Goal: Transaction & Acquisition: Purchase product/service

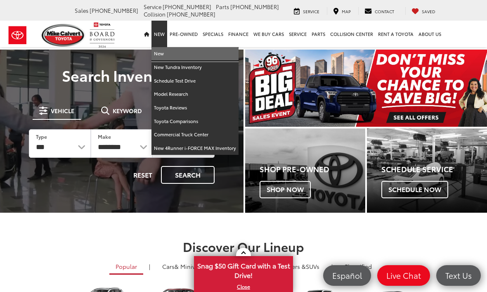
click at [165, 54] on link "New" at bounding box center [194, 54] width 87 height 14
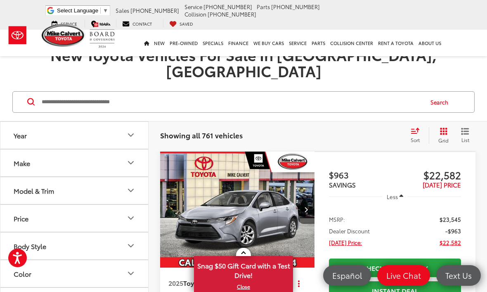
scroll to position [83, 0]
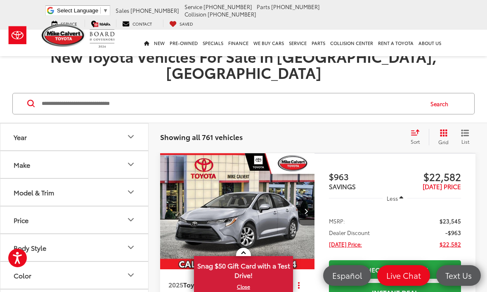
click at [129, 163] on icon "Make" at bounding box center [130, 164] width 5 height 2
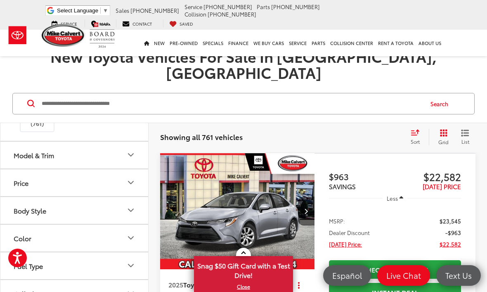
scroll to position [74, 0]
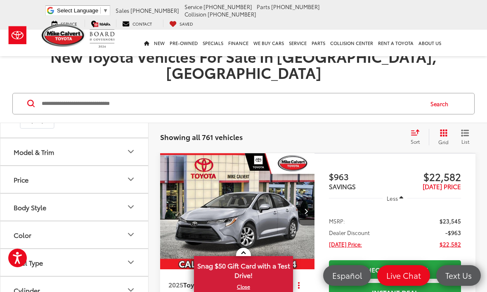
click at [132, 155] on icon "Model & Trim" at bounding box center [131, 151] width 10 height 10
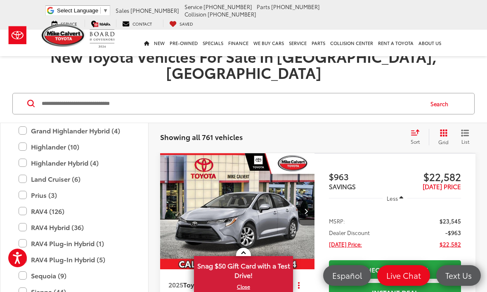
scroll to position [373, 0]
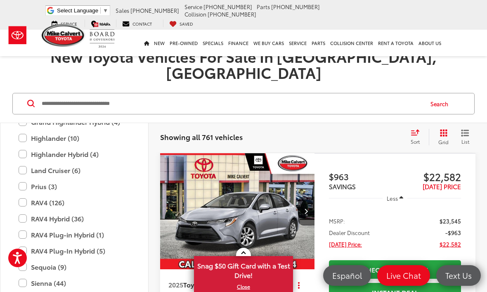
click at [26, 188] on label "Prius (3)" at bounding box center [74, 186] width 111 height 14
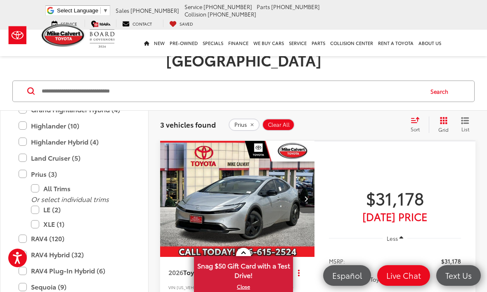
scroll to position [91, 0]
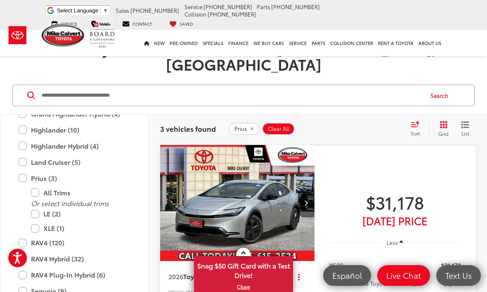
click at [256, 187] on img "2026 Toyota Prius LE 0" at bounding box center [238, 203] width 156 height 117
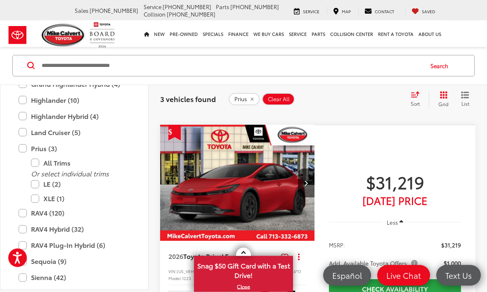
scroll to position [414, 0]
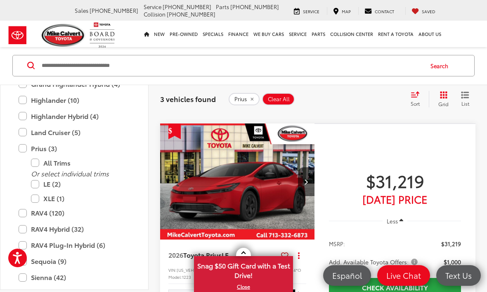
click at [246, 208] on img "2026 Toyota Prius LE 0" at bounding box center [238, 181] width 156 height 117
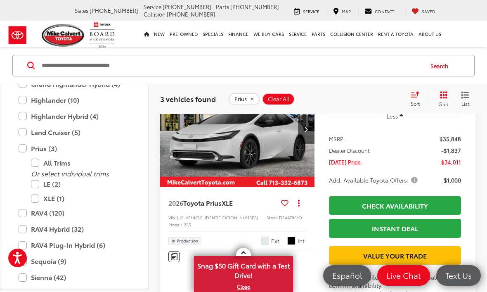
scroll to position [793, 0]
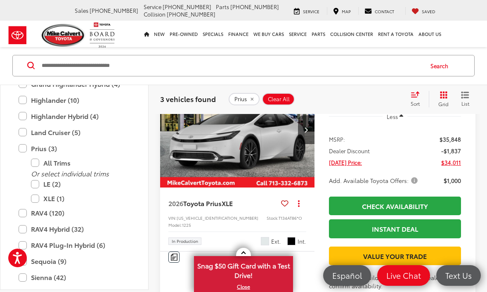
click at [267, 188] on img "2026 Toyota Prius XLE 0" at bounding box center [238, 129] width 156 height 117
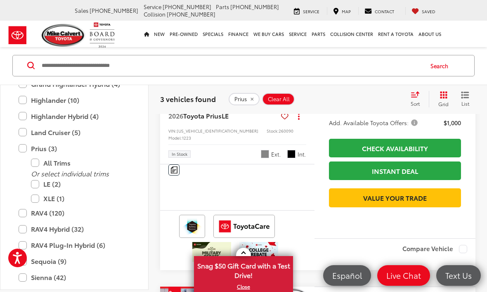
scroll to position [250, 0]
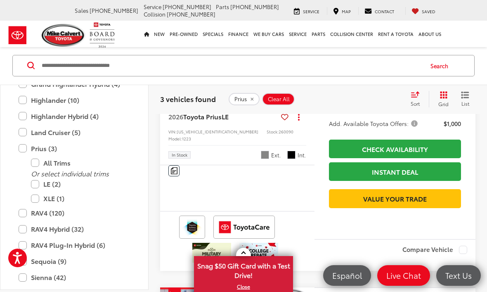
click at [253, 103] on button "Prius" at bounding box center [244, 99] width 31 height 12
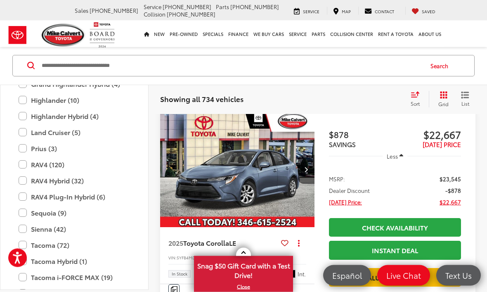
scroll to position [380, 0]
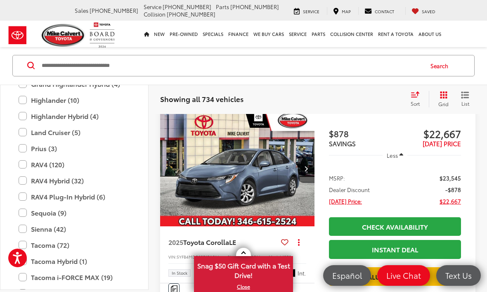
click at [52, 291] on label "Toyota Crown (1)" at bounding box center [74, 293] width 111 height 14
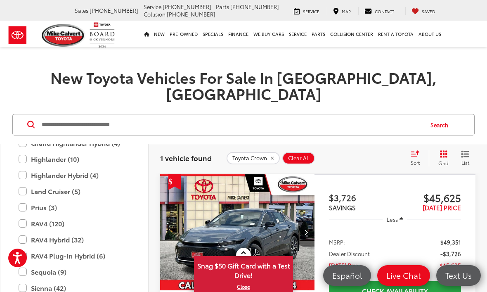
scroll to position [55, 0]
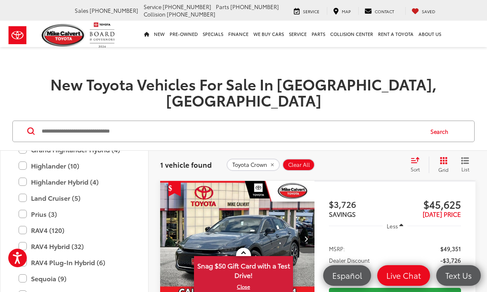
click at [113, 121] on input "Search by Make, Model, or Keyword" at bounding box center [232, 131] width 382 height 20
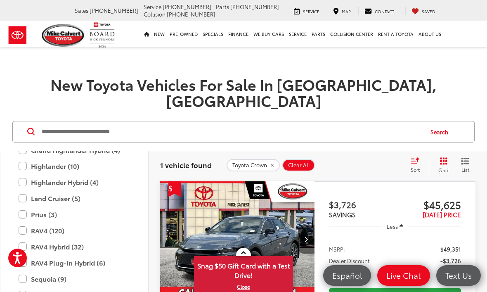
click at [109, 122] on input "Search by Make, Model, or Keyword" at bounding box center [232, 132] width 382 height 20
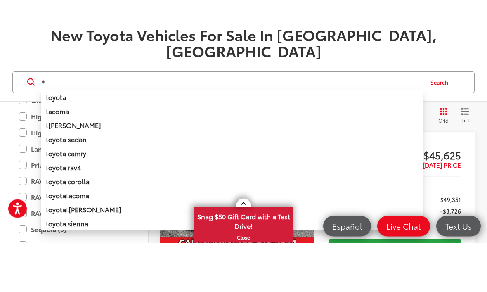
click at [62, 142] on b "oyota" at bounding box center [57, 146] width 18 height 9
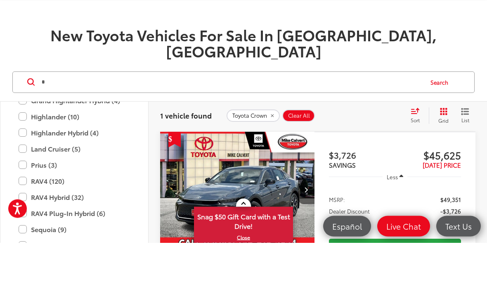
type input "******"
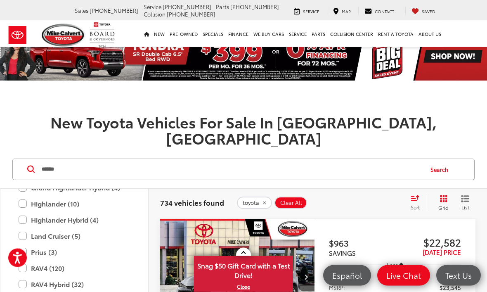
scroll to position [14, 0]
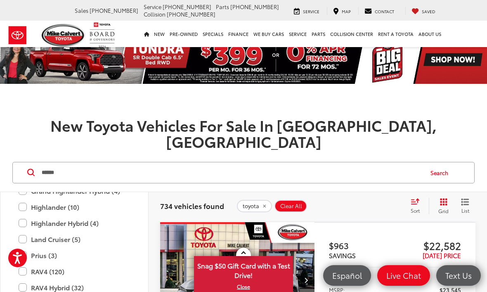
click at [64, 32] on img at bounding box center [64, 35] width 44 height 23
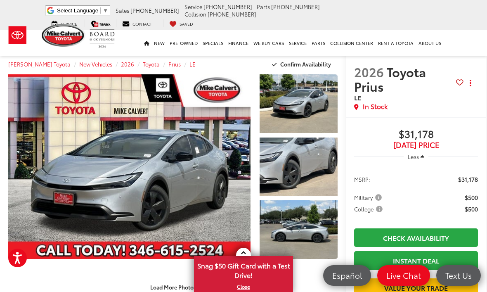
click at [315, 165] on link "Expand Photo 2" at bounding box center [299, 166] width 78 height 59
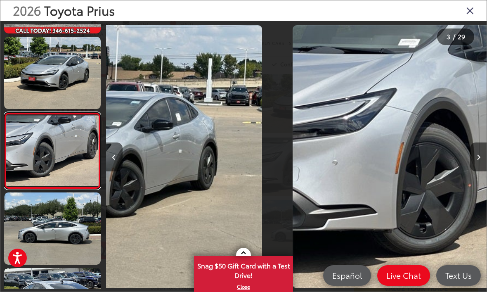
scroll to position [0, 761]
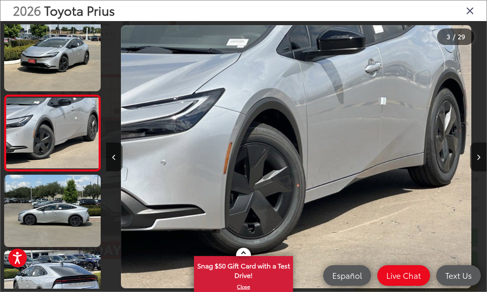
click at [68, 204] on link at bounding box center [52, 211] width 97 height 72
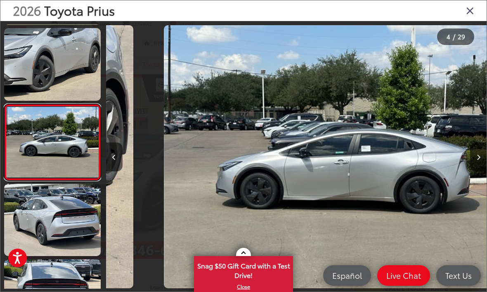
scroll to position [157, 0]
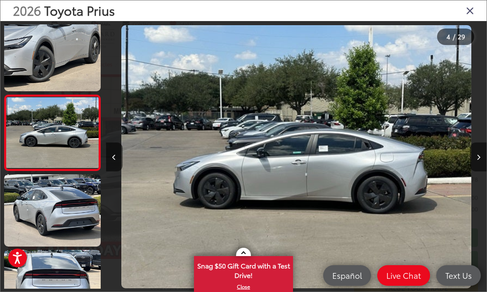
click at [80, 210] on link at bounding box center [52, 210] width 97 height 72
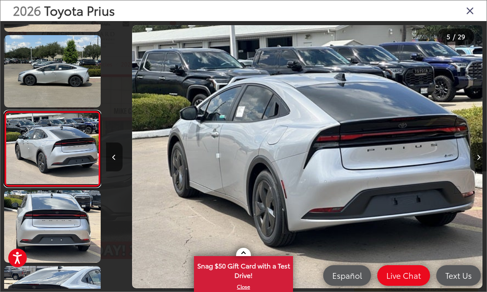
scroll to position [0, 1522]
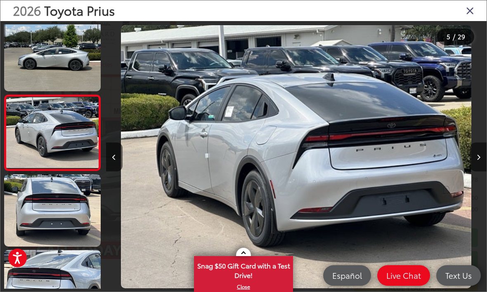
click at [72, 205] on link at bounding box center [52, 210] width 97 height 72
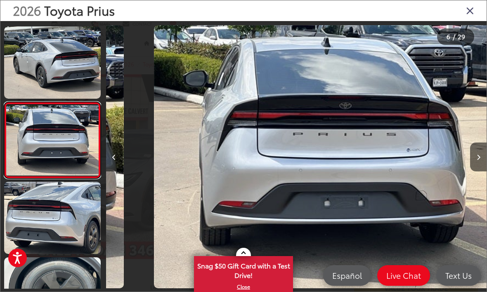
scroll to position [0, 1903]
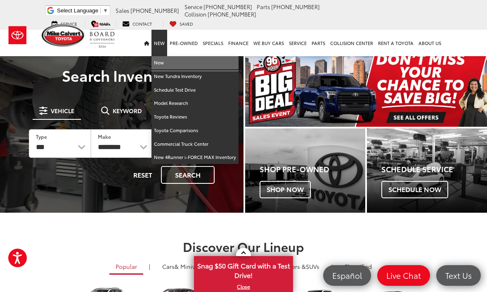
click at [161, 61] on link "New" at bounding box center [194, 63] width 87 height 14
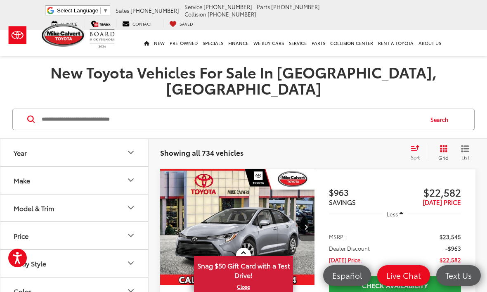
scroll to position [70, 0]
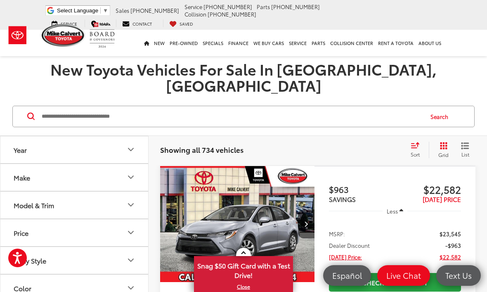
click at [85, 191] on button "Model & Trim" at bounding box center [74, 204] width 149 height 27
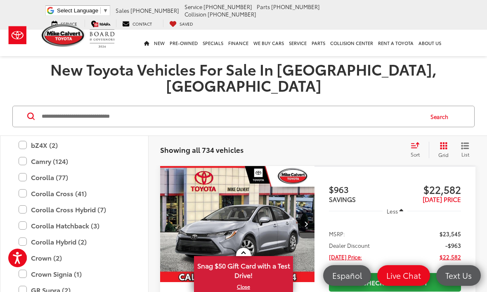
scroll to position [142, 0]
click at [21, 217] on label "Corolla Hatchback (3)" at bounding box center [74, 224] width 111 height 14
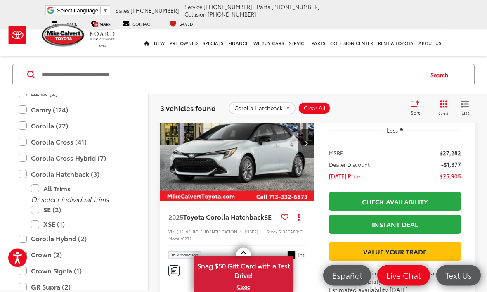
scroll to position [408, 0]
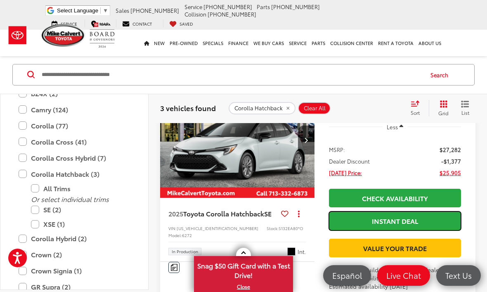
click at [412, 230] on link "Instant Deal" at bounding box center [395, 220] width 132 height 19
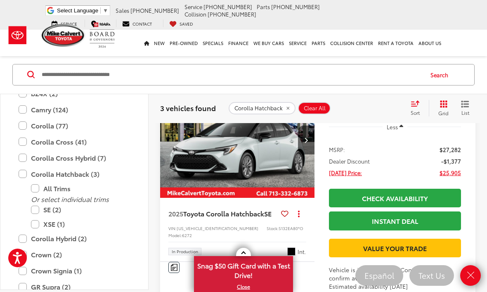
click at [238, 95] on div "3 vehicles found Corolla Hatchback Clear All + 0 test Sort Price: High to Low P…" at bounding box center [318, 108] width 338 height 30
click at [208, 106] on span "3 vehicles found" at bounding box center [188, 108] width 56 height 10
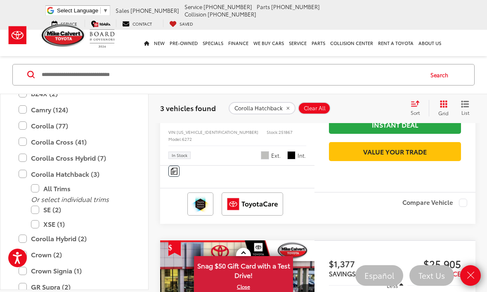
scroll to position [251, 0]
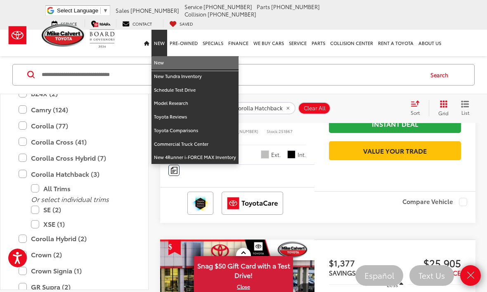
click at [160, 59] on link "New" at bounding box center [194, 63] width 87 height 14
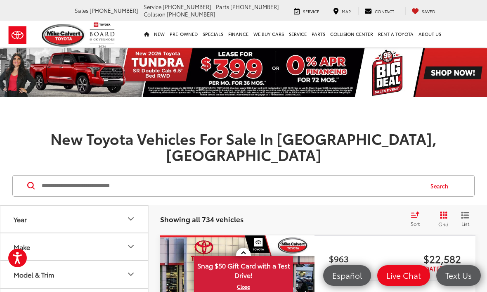
click at [120, 233] on button "Make" at bounding box center [74, 246] width 149 height 27
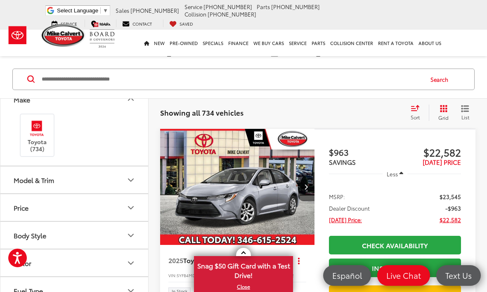
scroll to position [37, 0]
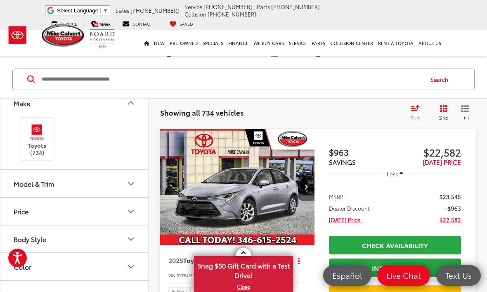
click at [120, 170] on button "Model & Trim" at bounding box center [74, 183] width 149 height 27
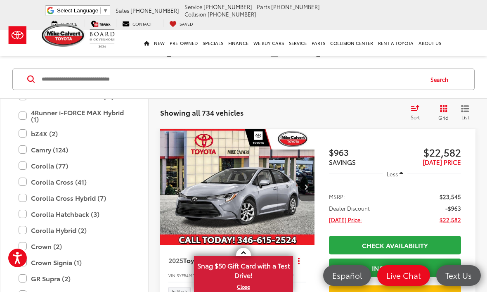
scroll to position [169, 0]
click at [21, 190] on label "Corolla Cross Hybrid (7)" at bounding box center [74, 197] width 111 height 14
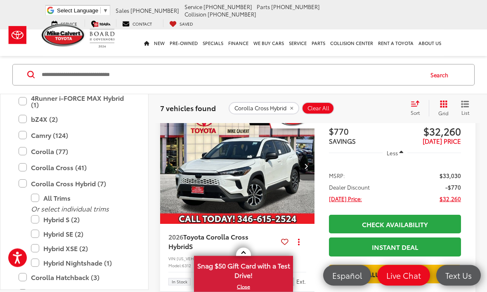
scroll to position [387, 0]
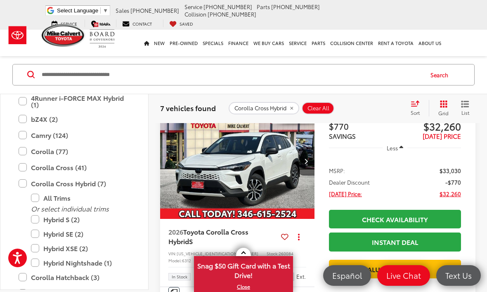
click at [241, 191] on img "2026 Toyota Corolla Cross Hybrid Hybrid S 0" at bounding box center [238, 161] width 156 height 117
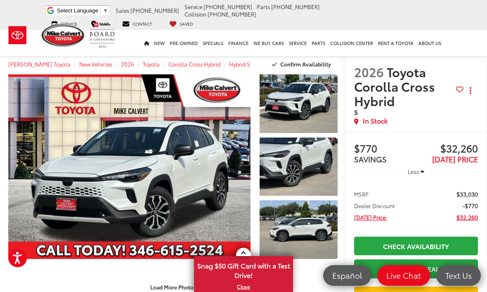
click at [299, 222] on link "Expand Photo 3" at bounding box center [299, 229] width 78 height 59
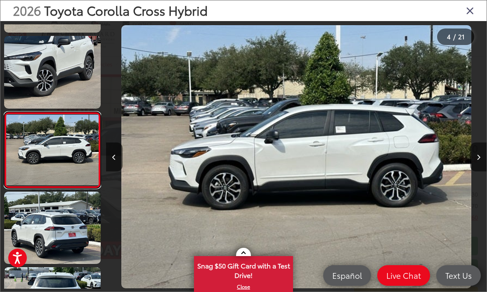
scroll to position [157, 0]
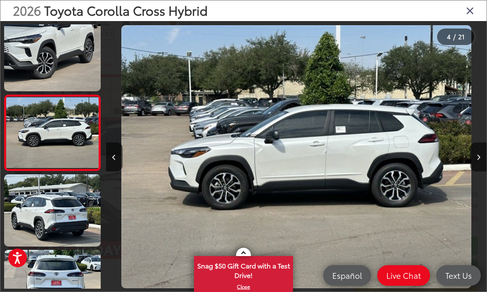
click at [40, 123] on link at bounding box center [52, 132] width 97 height 76
click at [44, 116] on link at bounding box center [52, 132] width 97 height 76
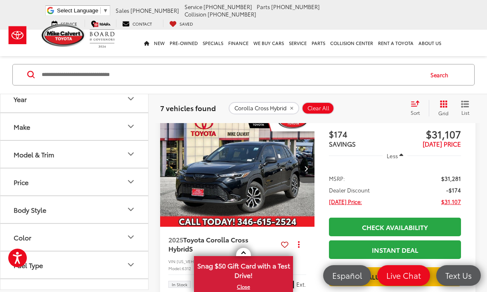
scroll to position [124, 0]
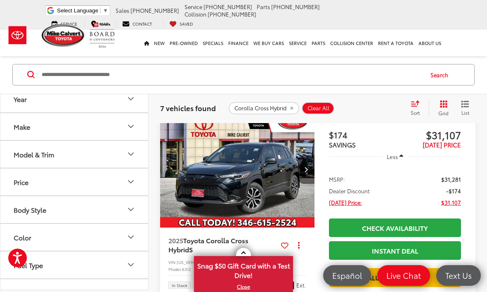
click at [94, 155] on button "Model & Trim" at bounding box center [74, 154] width 149 height 27
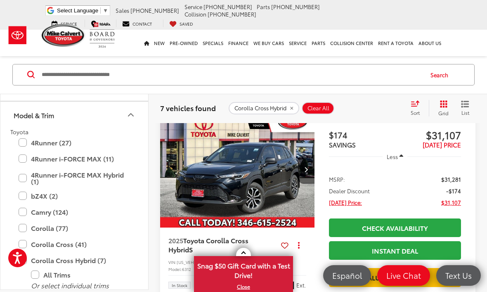
scroll to position [41, 0]
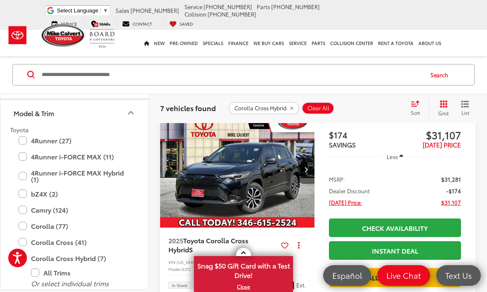
click at [28, 208] on label "Camry (124)" at bounding box center [74, 210] width 111 height 14
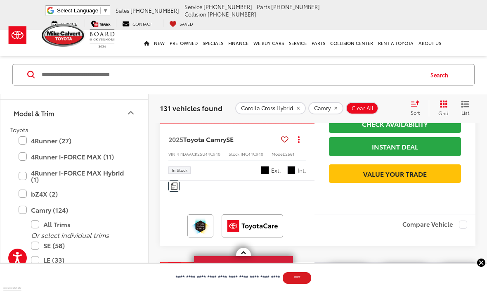
scroll to position [481, 0]
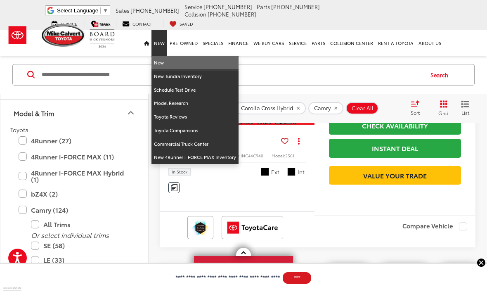
click at [163, 66] on link "New" at bounding box center [194, 63] width 87 height 14
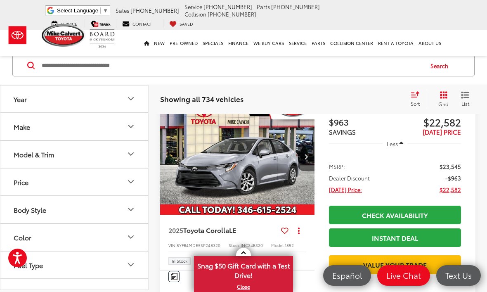
click at [95, 262] on button "Fuel Type" at bounding box center [74, 264] width 149 height 27
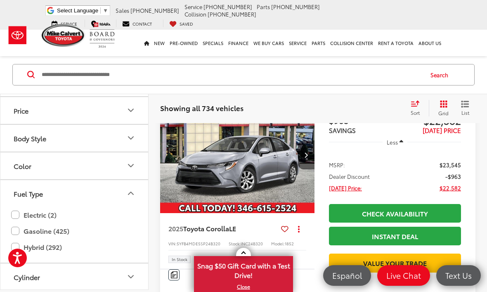
scroll to position [73, 0]
click at [22, 242] on label "Hybrid (292)" at bounding box center [74, 245] width 126 height 14
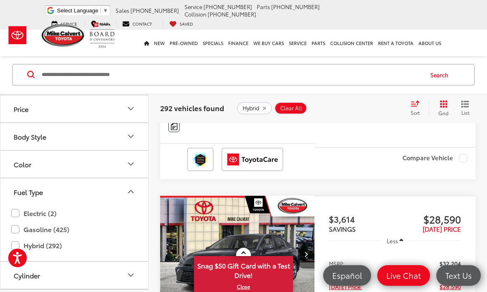
scroll to position [548, 0]
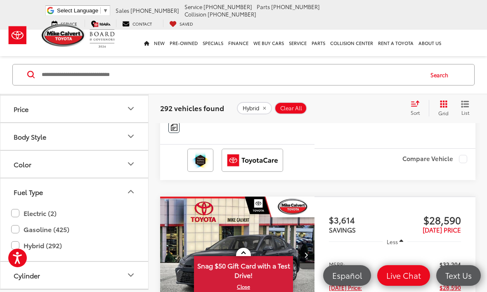
click at [132, 139] on icon "Body Style" at bounding box center [131, 137] width 10 height 10
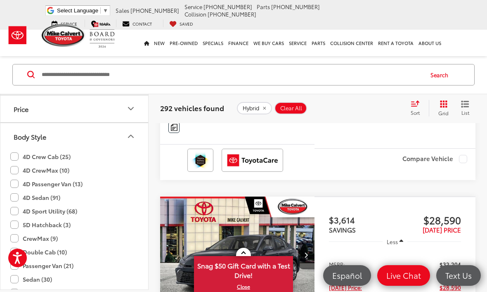
click at [19, 222] on label "5D Hatchback (3)" at bounding box center [40, 225] width 60 height 14
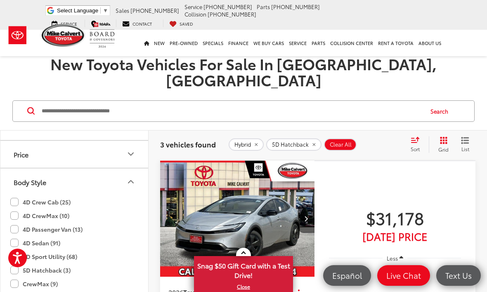
scroll to position [75, 0]
click at [312, 142] on icon "remove 5D%20Hatchback" at bounding box center [313, 144] width 5 height 5
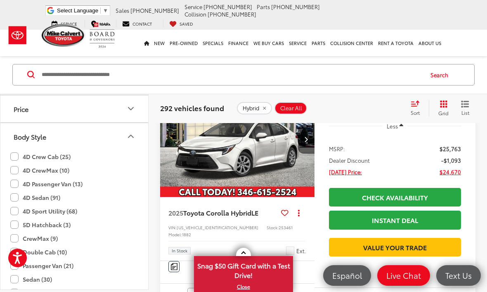
scroll to position [409, 0]
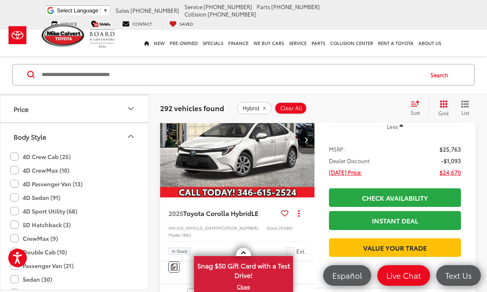
click at [356, 176] on span "[DATE] Price:" at bounding box center [345, 172] width 33 height 8
click at [355, 176] on span "[DATE] Price:" at bounding box center [345, 172] width 33 height 8
click at [457, 176] on span "$24,670" at bounding box center [449, 172] width 21 height 8
click at [253, 170] on img "2025 Toyota Corolla Hybrid LE 0" at bounding box center [238, 139] width 156 height 117
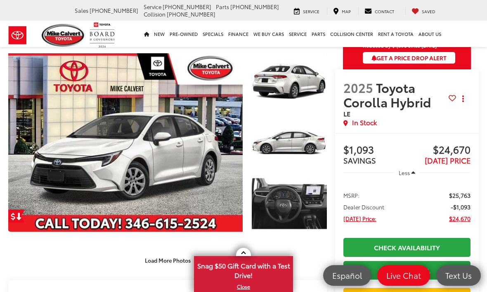
scroll to position [35, 0]
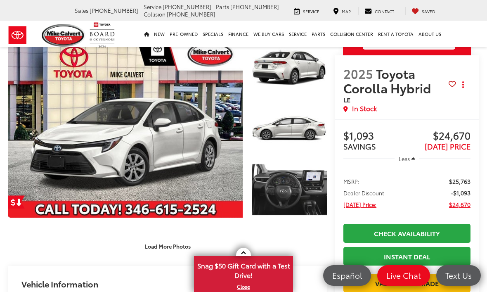
click at [306, 184] on link "Expand Photo 3" at bounding box center [289, 189] width 75 height 57
click at [0, 0] on div "2025 Toyota Corolla Hybrid LE 0" at bounding box center [0, 0] width 0 height 0
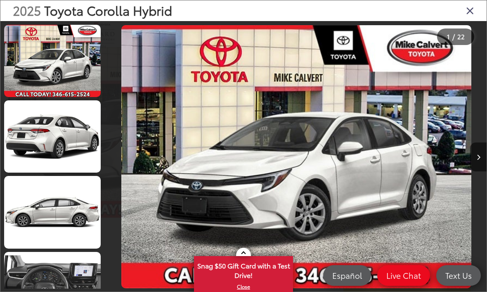
click at [302, 182] on div "2025 Toyota Corolla Hybrid LE 0" at bounding box center [296, 156] width 380 height 262
click at [301, 183] on div "2025 Toyota Corolla Hybrid LE 0" at bounding box center [296, 156] width 380 height 262
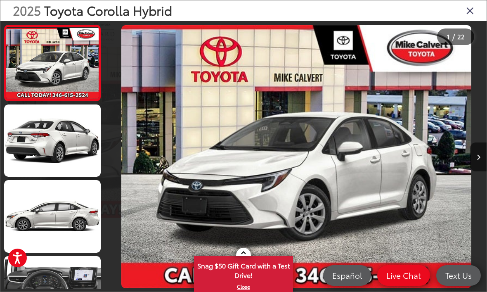
click at [198, 142] on div at bounding box center [153, 156] width 95 height 271
click at [63, 281] on link at bounding box center [52, 292] width 97 height 72
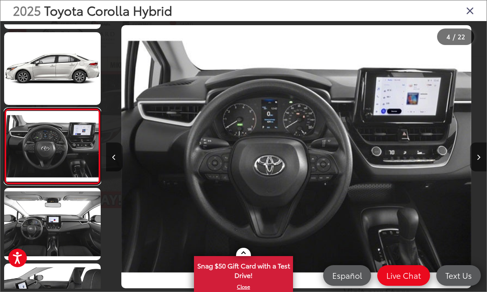
scroll to position [55, 0]
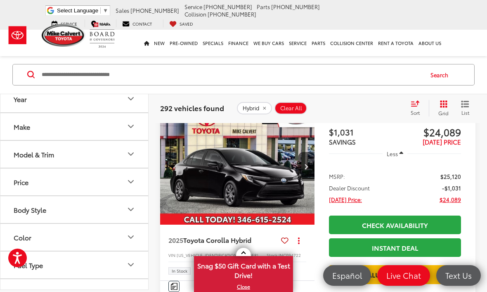
click at [263, 159] on img "2025 Toyota Corolla Hybrid Base 0" at bounding box center [238, 167] width 156 height 117
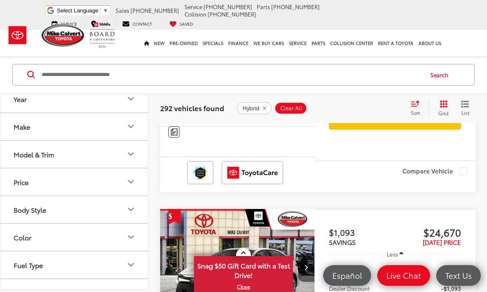
scroll to position [281, 0]
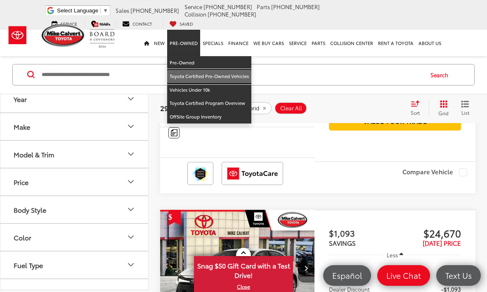
click at [196, 78] on link "Toyota Certified Pre-Owned Vehicles" at bounding box center [209, 77] width 84 height 14
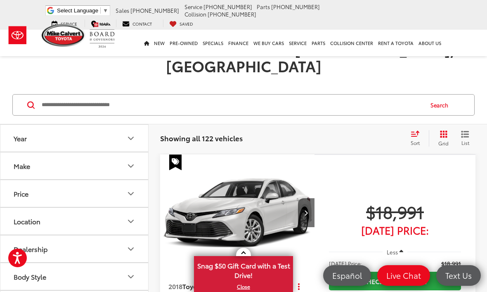
click at [420, 130] on div "Sort" at bounding box center [417, 138] width 22 height 17
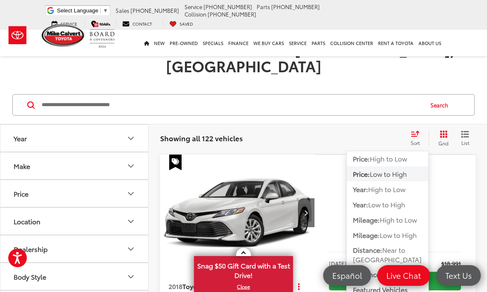
click at [404, 169] on span "Low to High" at bounding box center [388, 173] width 37 height 9
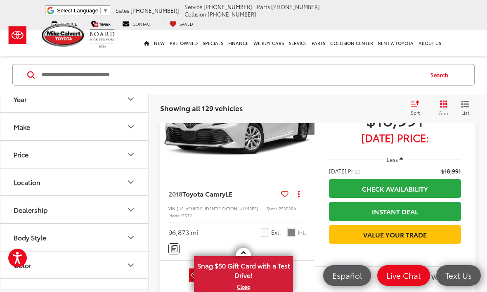
scroll to position [149, 0]
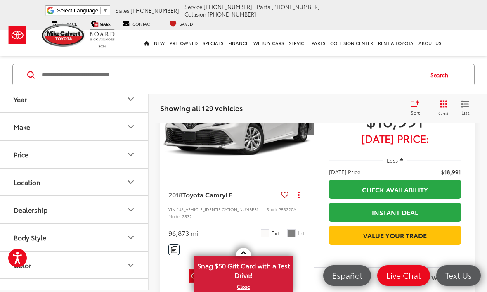
click at [419, 104] on icon "Select sort value" at bounding box center [415, 103] width 9 height 6
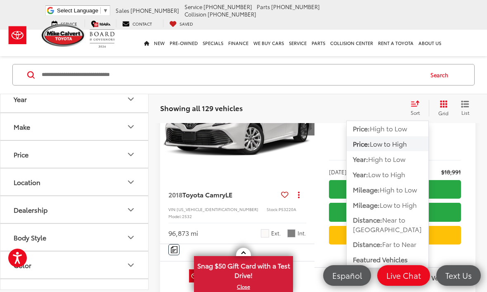
click at [419, 102] on icon "Select sort value" at bounding box center [415, 103] width 9 height 6
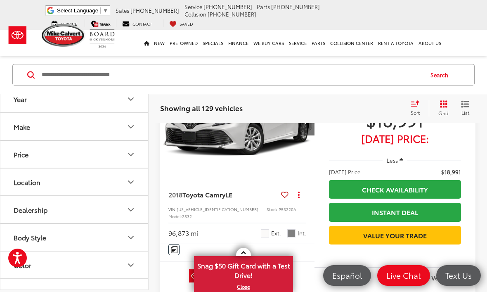
click at [420, 105] on div "Sort" at bounding box center [417, 108] width 22 height 17
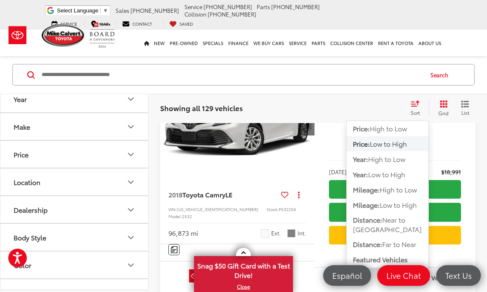
click at [407, 205] on span "Low to High" at bounding box center [398, 204] width 37 height 9
